Goal: Task Accomplishment & Management: Manage account settings

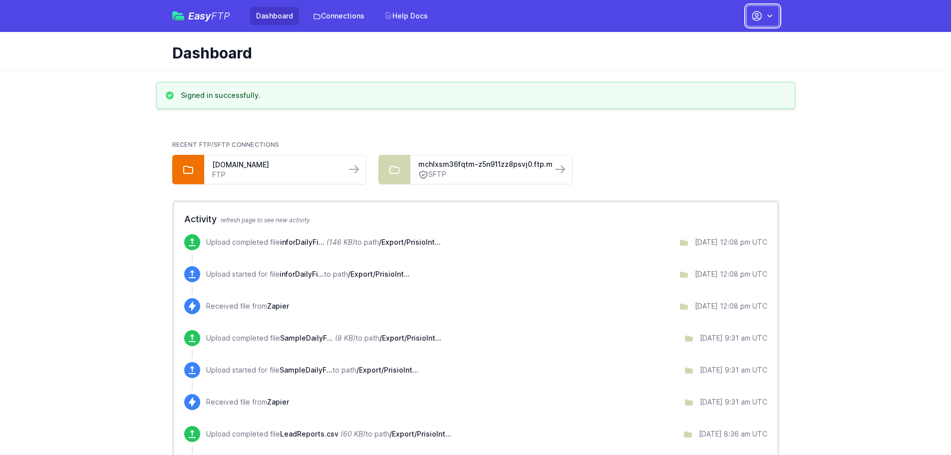
click at [760, 18] on icon "button" at bounding box center [756, 15] width 9 height 9
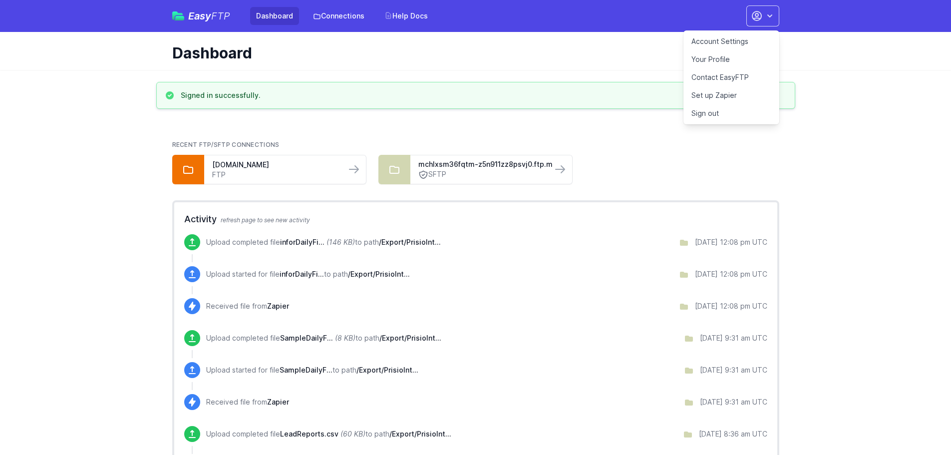
click at [719, 40] on link "Account Settings" at bounding box center [732, 41] width 96 height 18
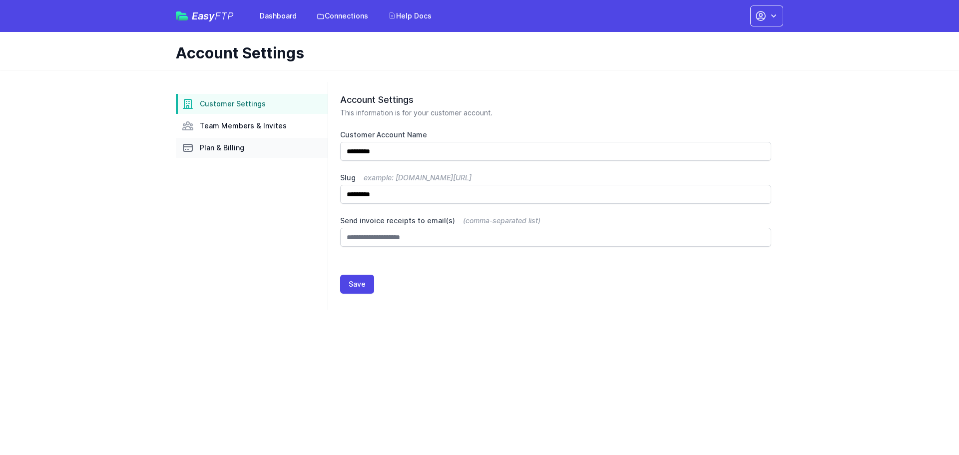
click at [219, 149] on span "Plan & Billing" at bounding box center [222, 148] width 44 height 10
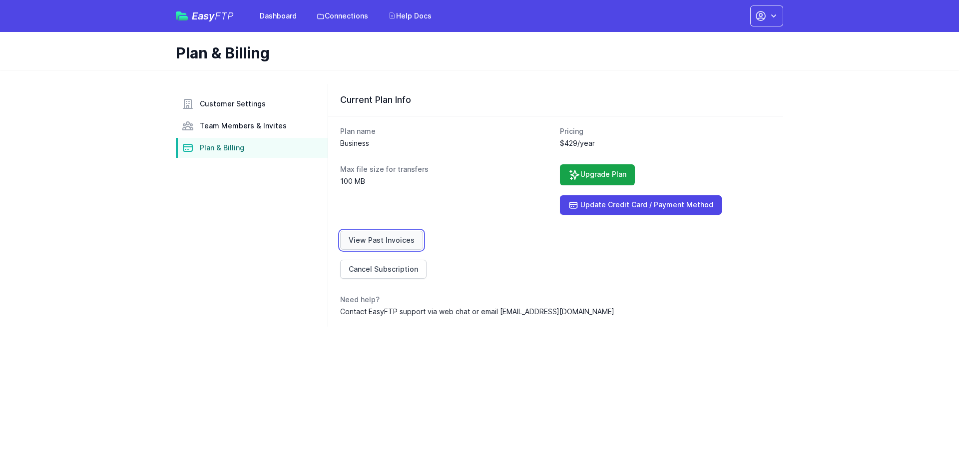
click at [396, 242] on link "View Past Invoices" at bounding box center [381, 240] width 83 height 19
